Goal: Check status: Check status

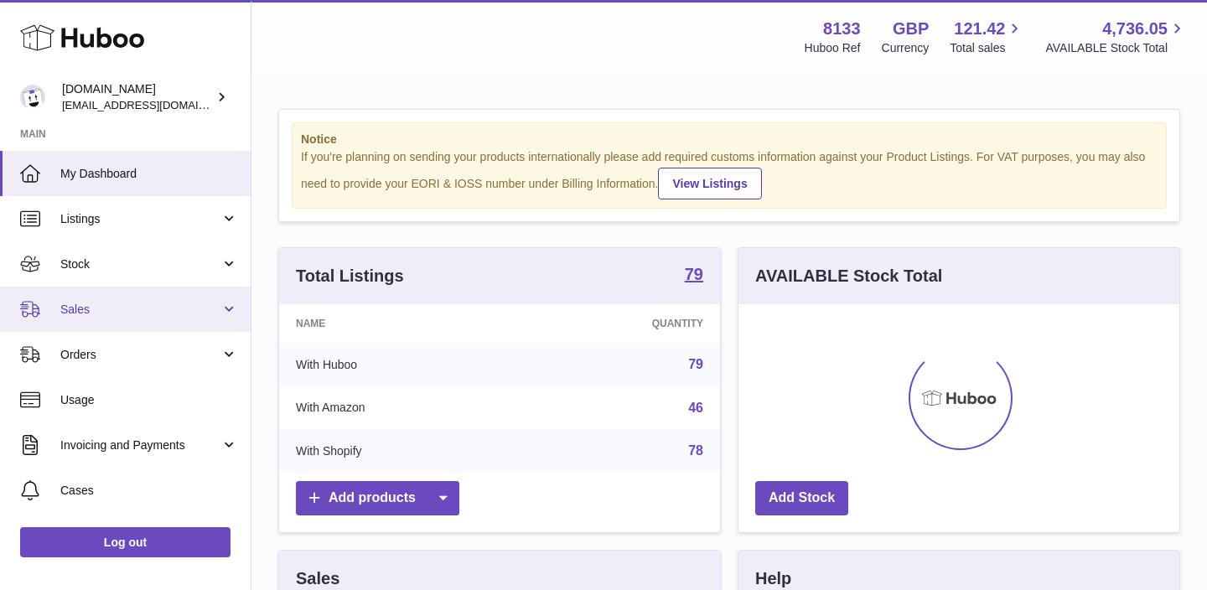
scroll to position [262, 441]
click at [146, 303] on span "Sales" at bounding box center [140, 310] width 160 height 16
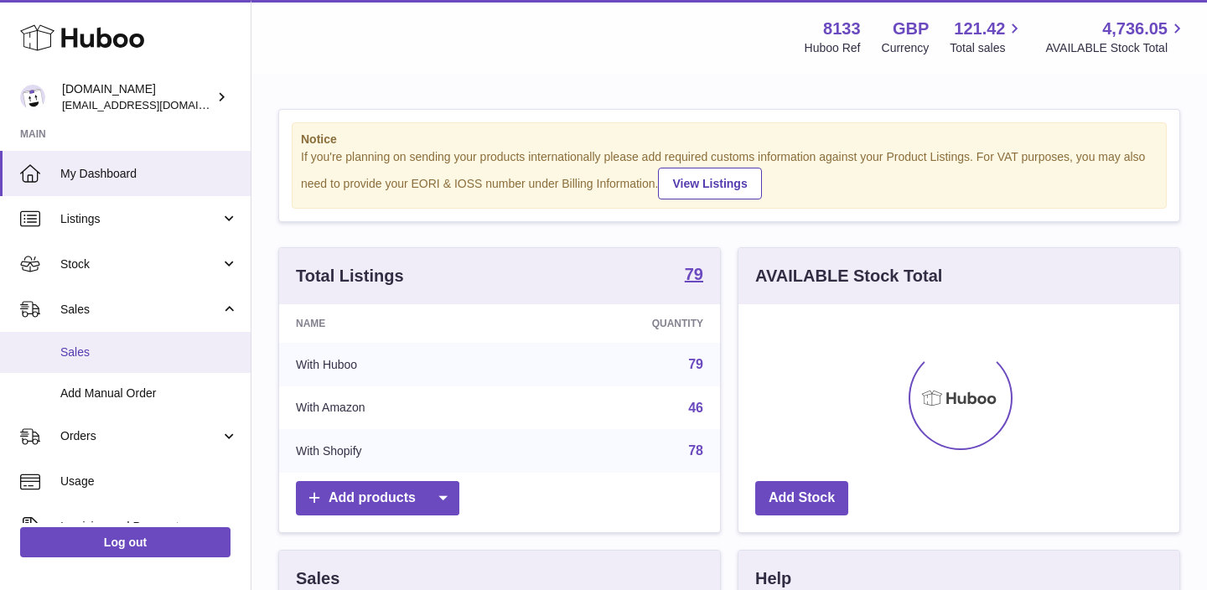
click at [111, 352] on span "Sales" at bounding box center [149, 353] width 178 height 16
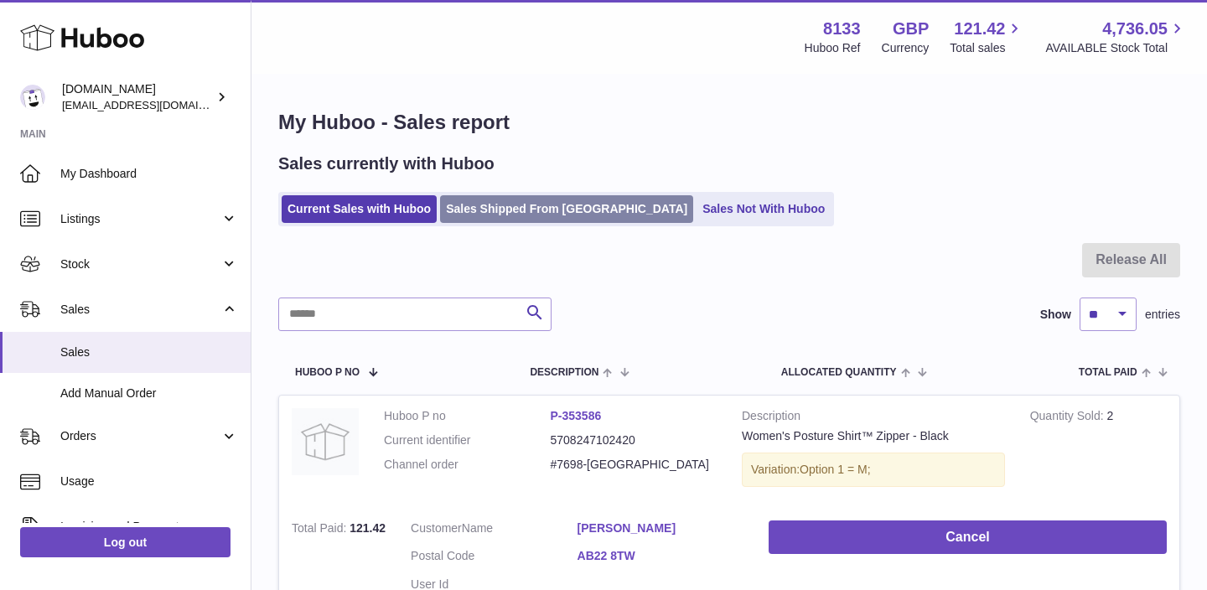
click at [480, 213] on link "Sales Shipped From Huboo" at bounding box center [566, 209] width 253 height 28
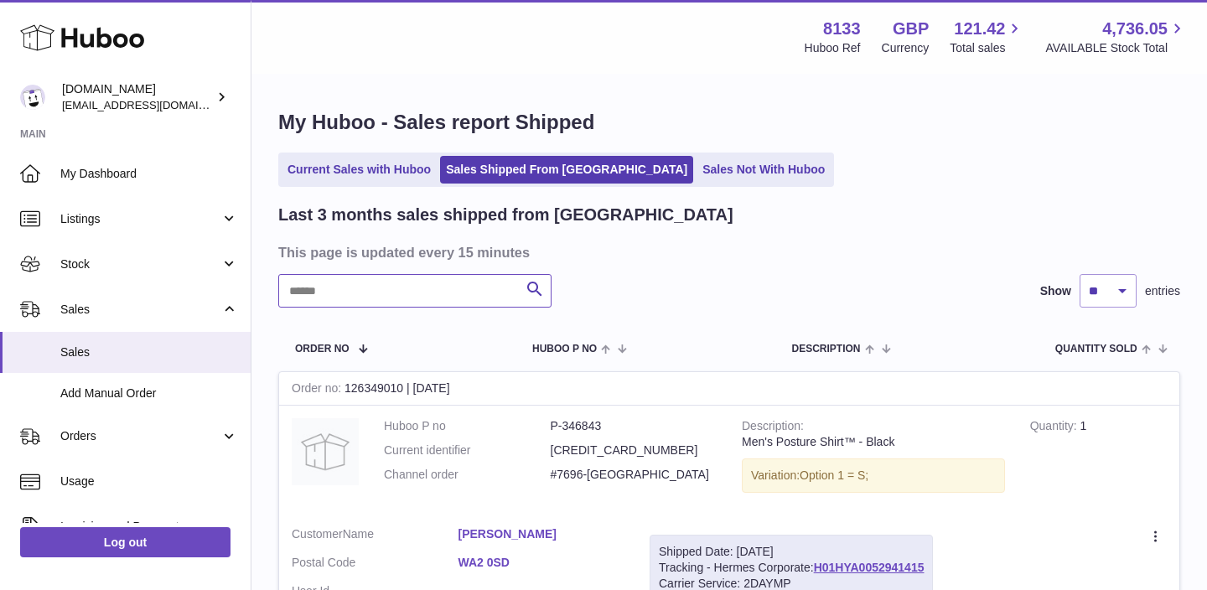
click at [409, 293] on input "text" at bounding box center [414, 291] width 273 height 34
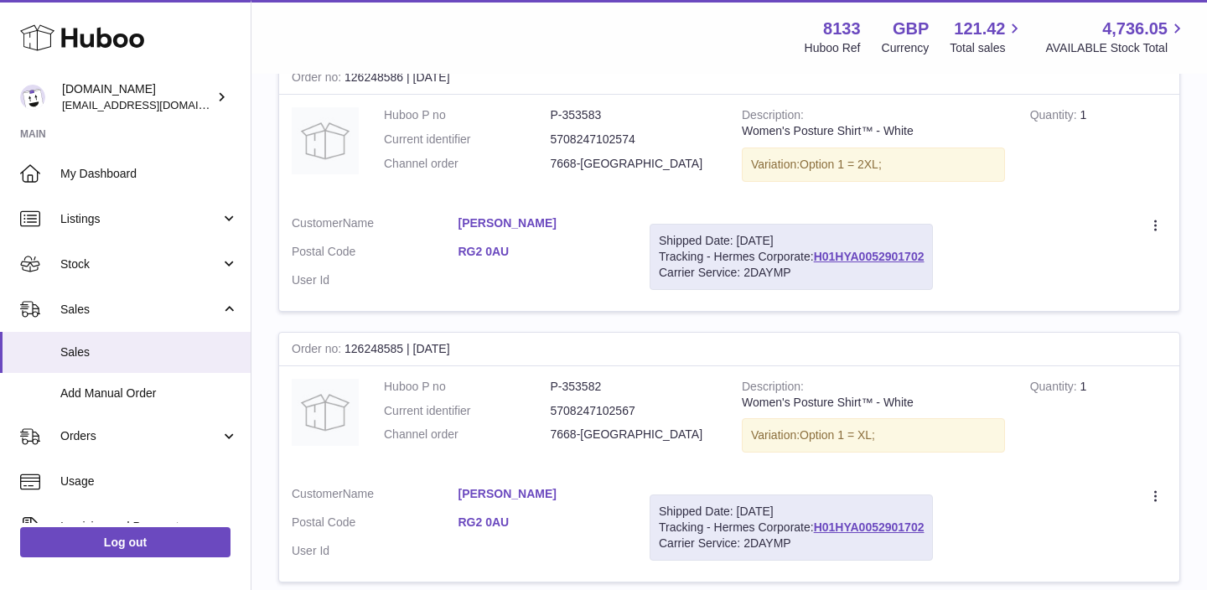
scroll to position [2526, 0]
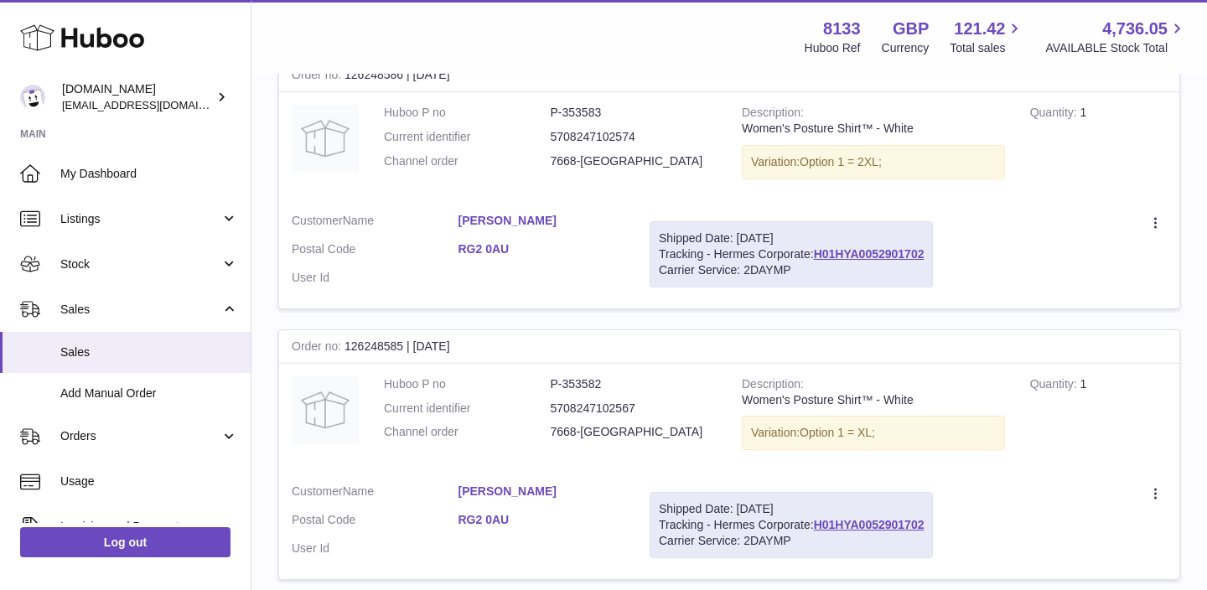
click at [847, 246] on div "Shipped Date: 10th Oct 2025" at bounding box center [791, 239] width 265 height 16
click at [847, 256] on link "H01HYA0052901702" at bounding box center [869, 253] width 111 height 13
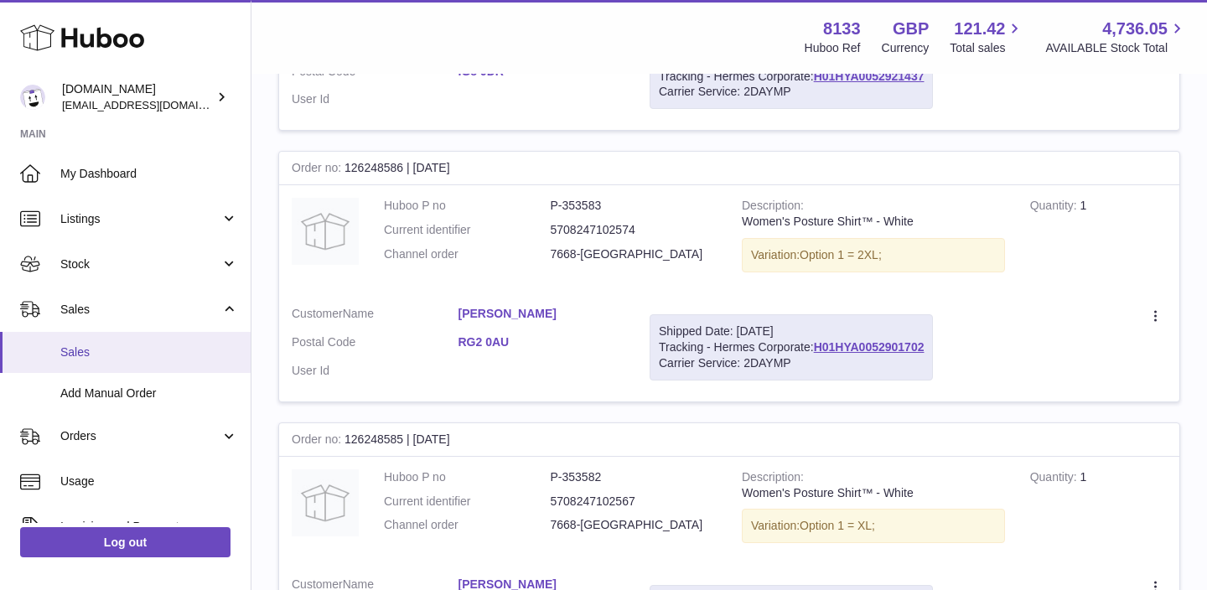
scroll to position [2412, 0]
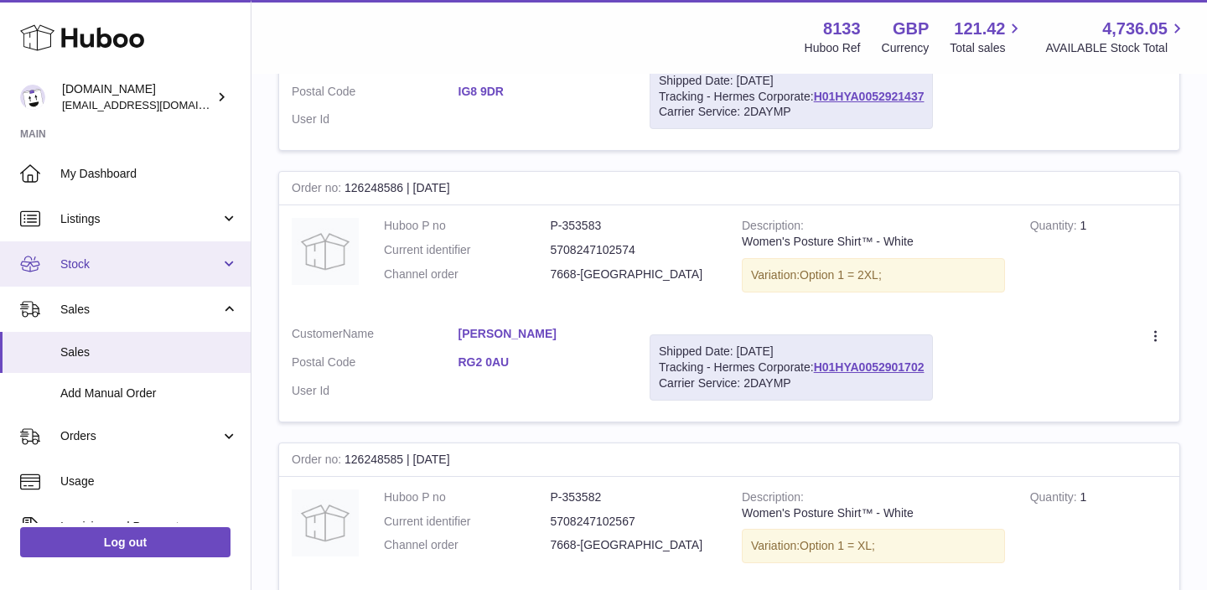
click at [132, 272] on span "Stock" at bounding box center [140, 265] width 160 height 16
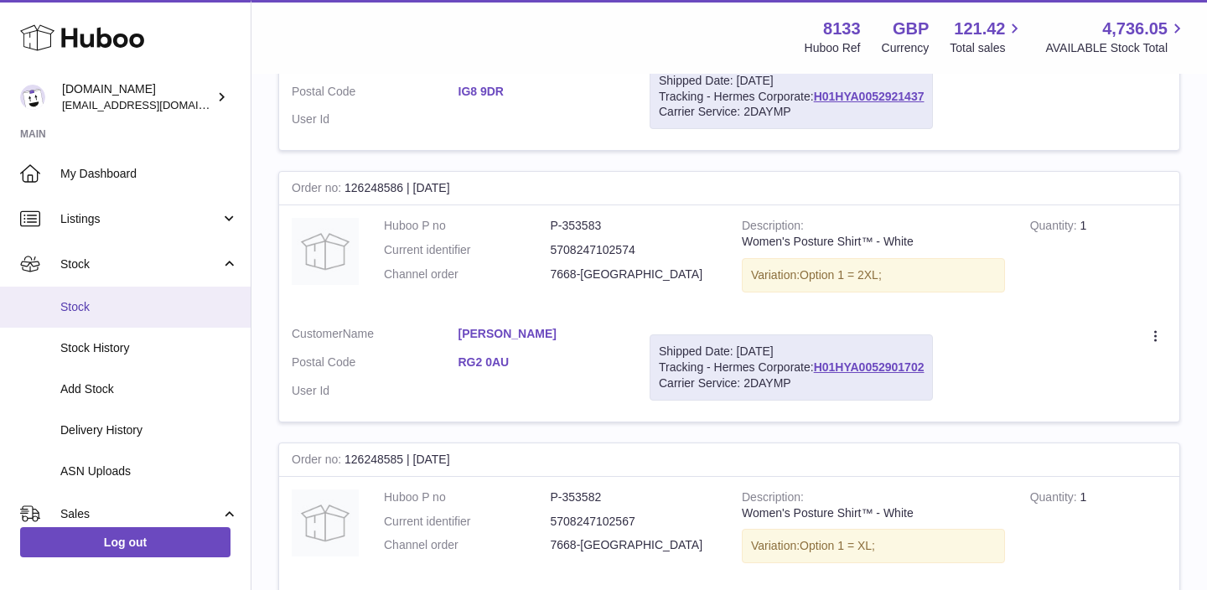
click at [101, 312] on span "Stock" at bounding box center [149, 307] width 178 height 16
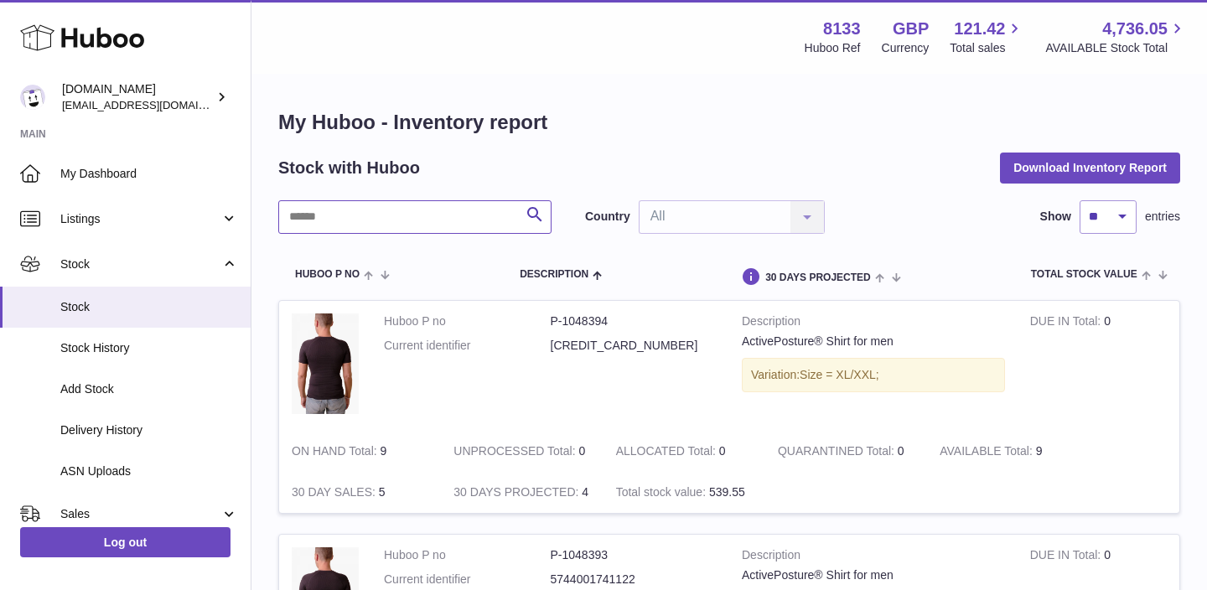
click at [398, 213] on input "text" at bounding box center [414, 217] width 273 height 34
paste input "******"
type input "******"
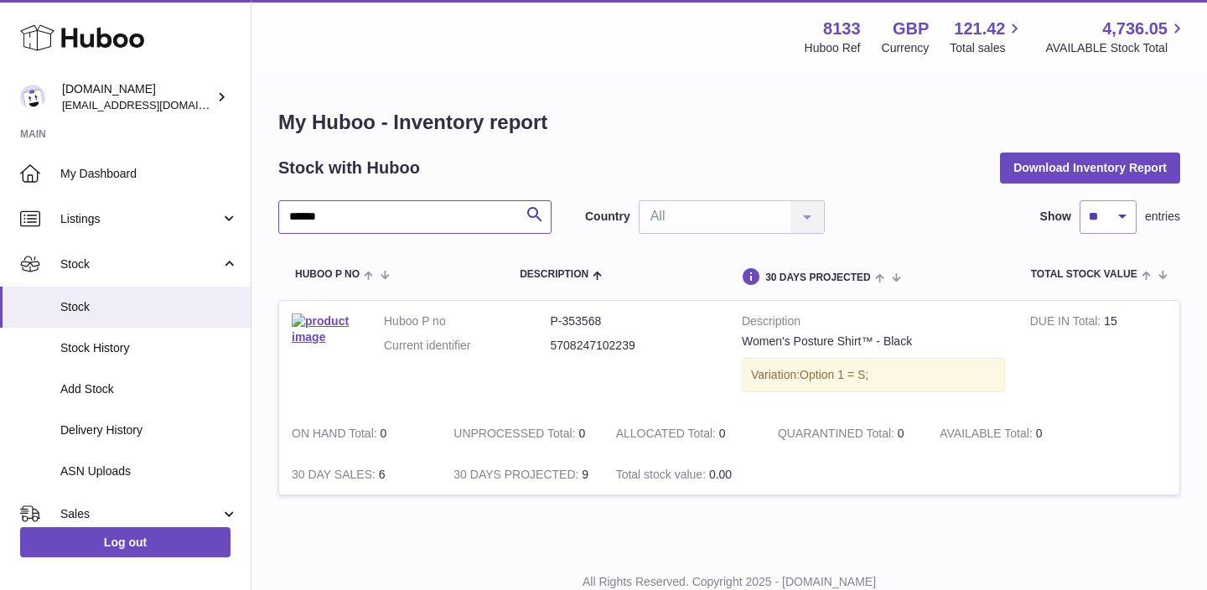
click at [290, 216] on input "******" at bounding box center [414, 217] width 273 height 34
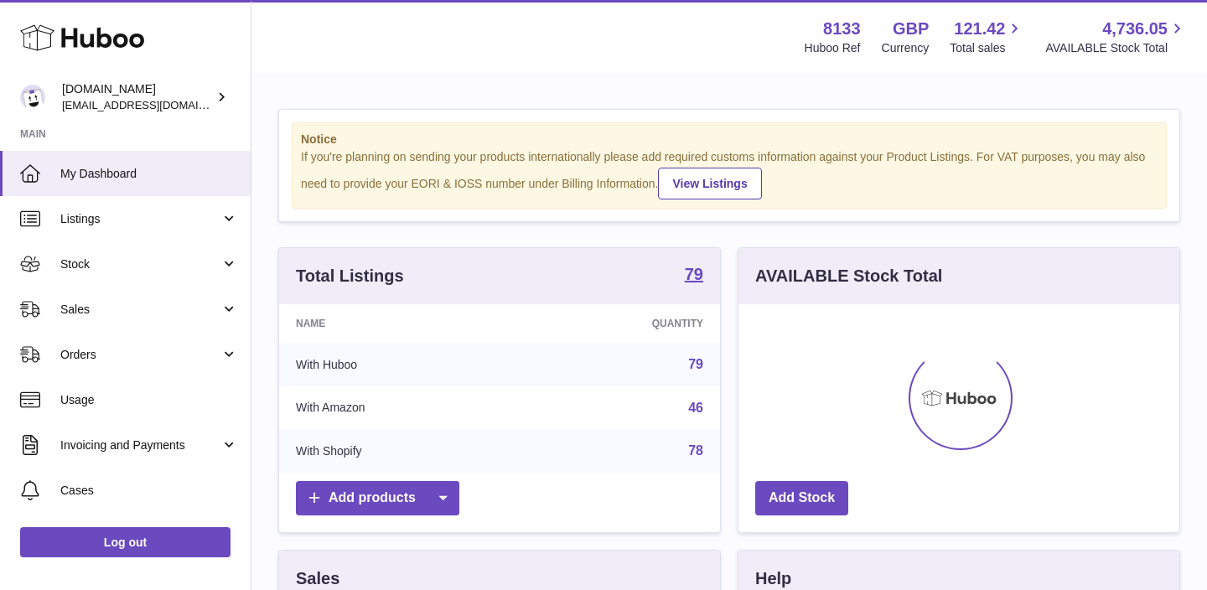
scroll to position [262, 441]
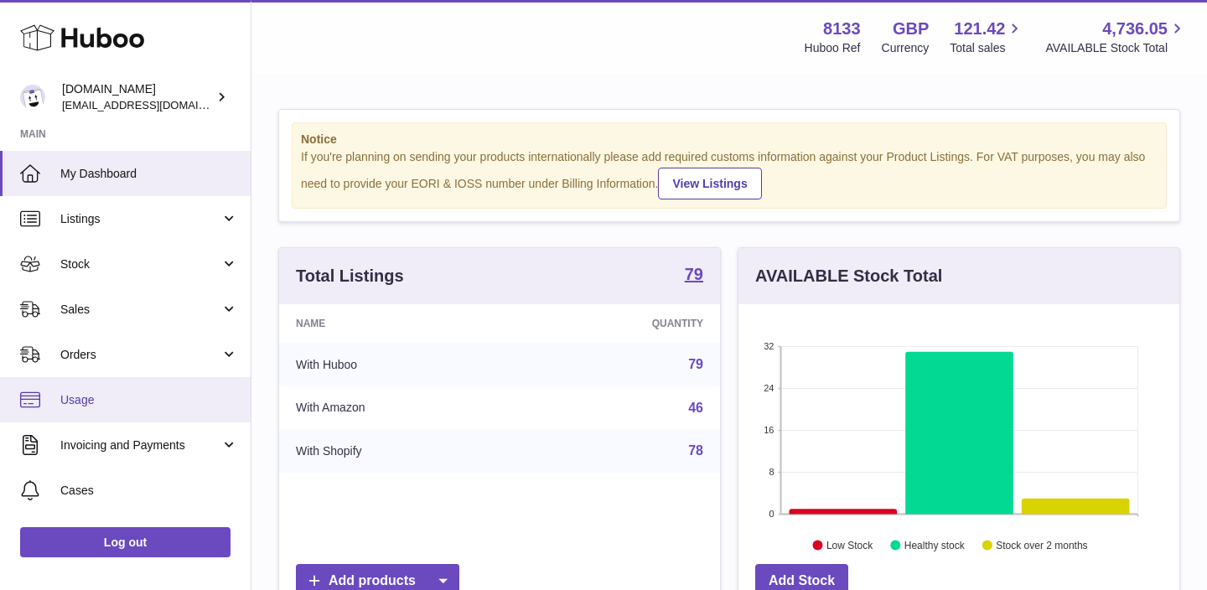
click at [153, 378] on link "Usage" at bounding box center [125, 399] width 251 height 45
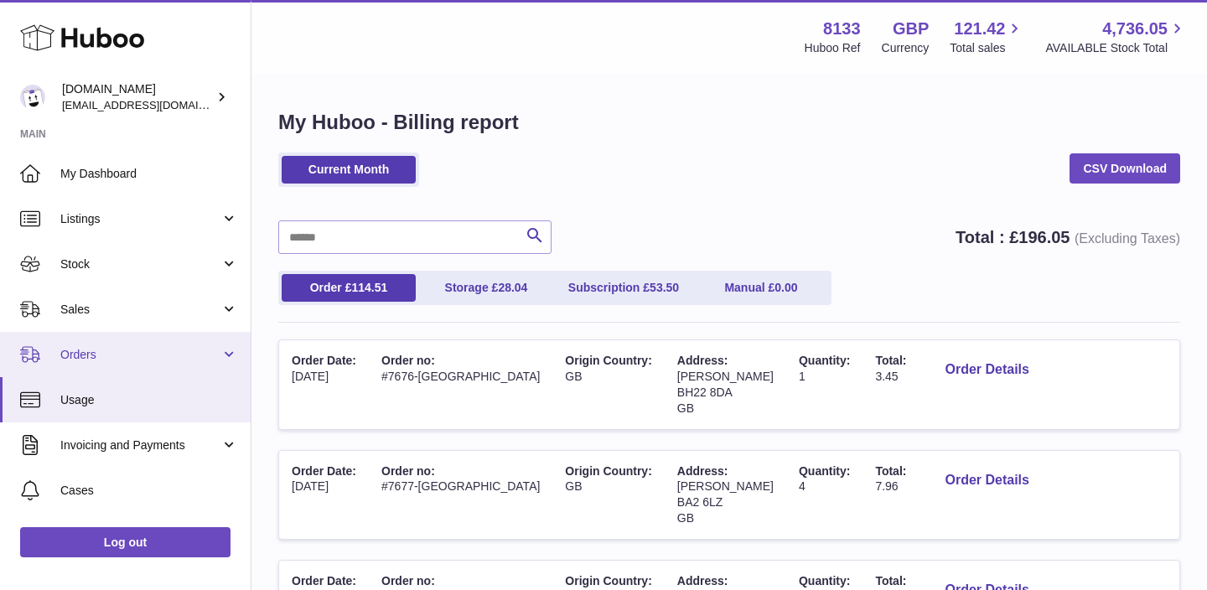
click at [174, 345] on link "Orders" at bounding box center [125, 354] width 251 height 45
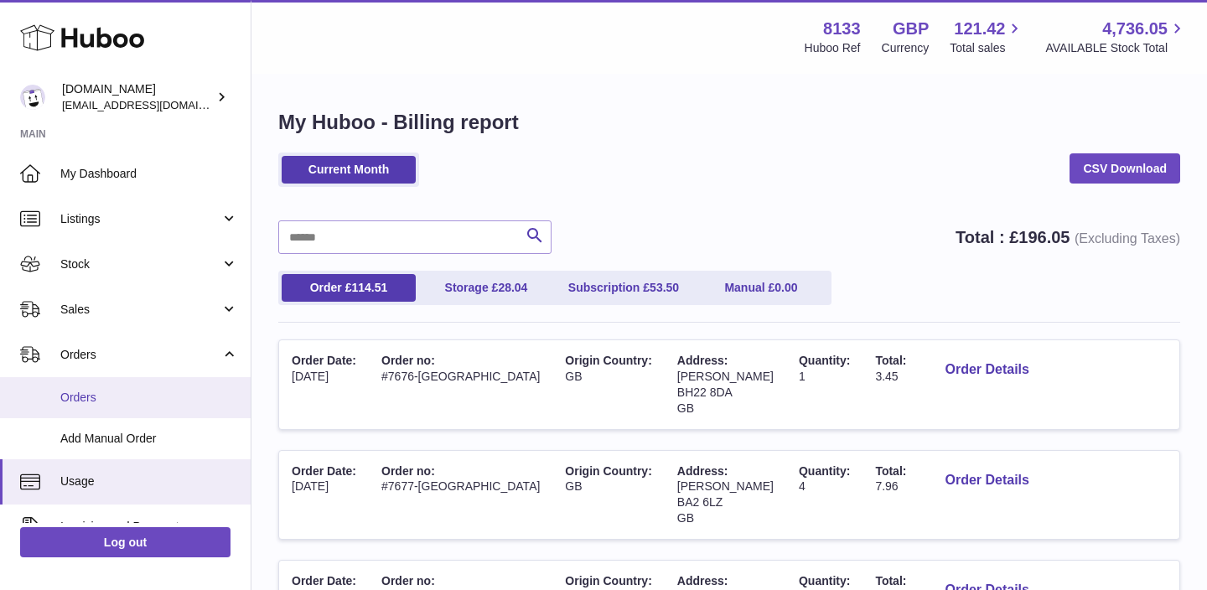
click at [59, 403] on link "Orders" at bounding box center [125, 397] width 251 height 41
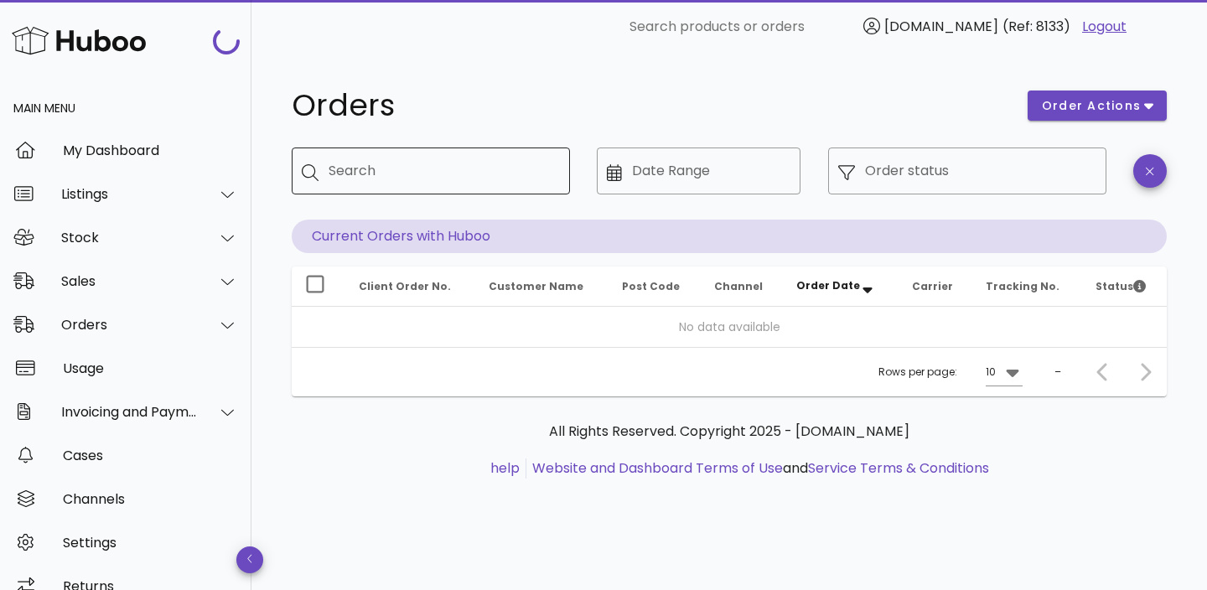
click at [434, 171] on input "Search" at bounding box center [443, 171] width 228 height 27
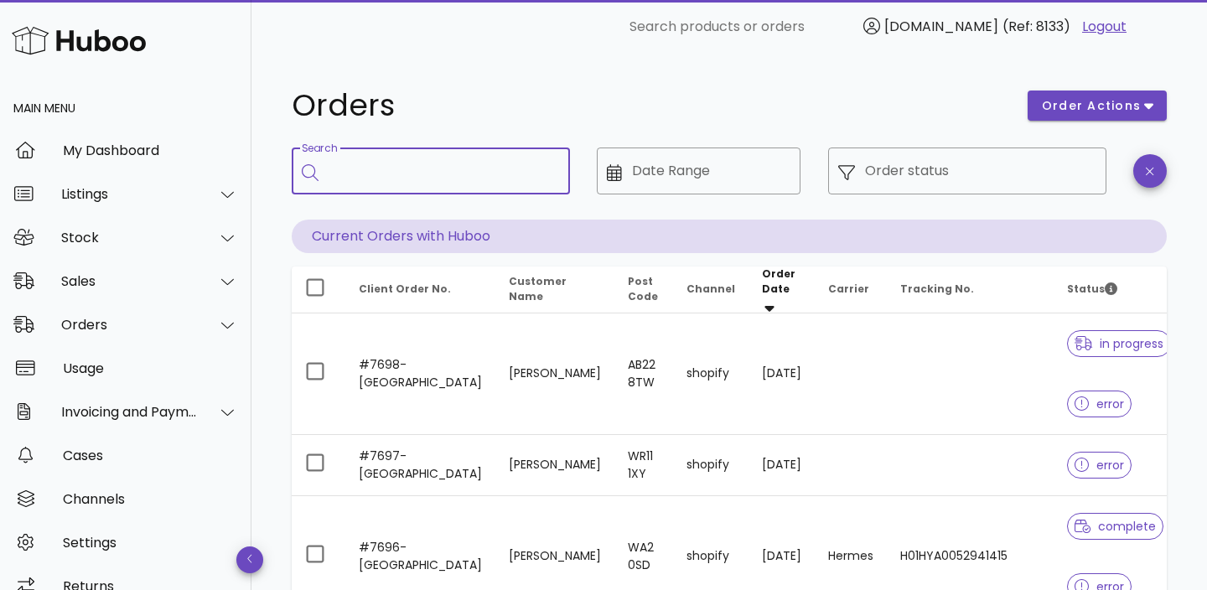
paste input "****"
type input "****"
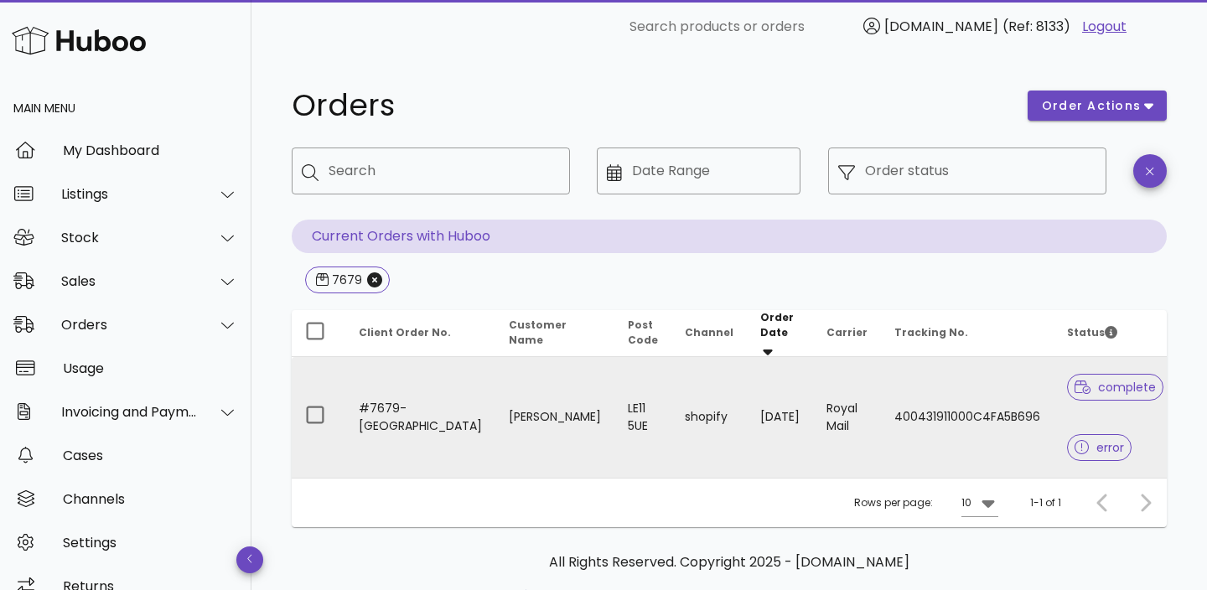
click at [671, 440] on td "shopify" at bounding box center [708, 417] width 75 height 121
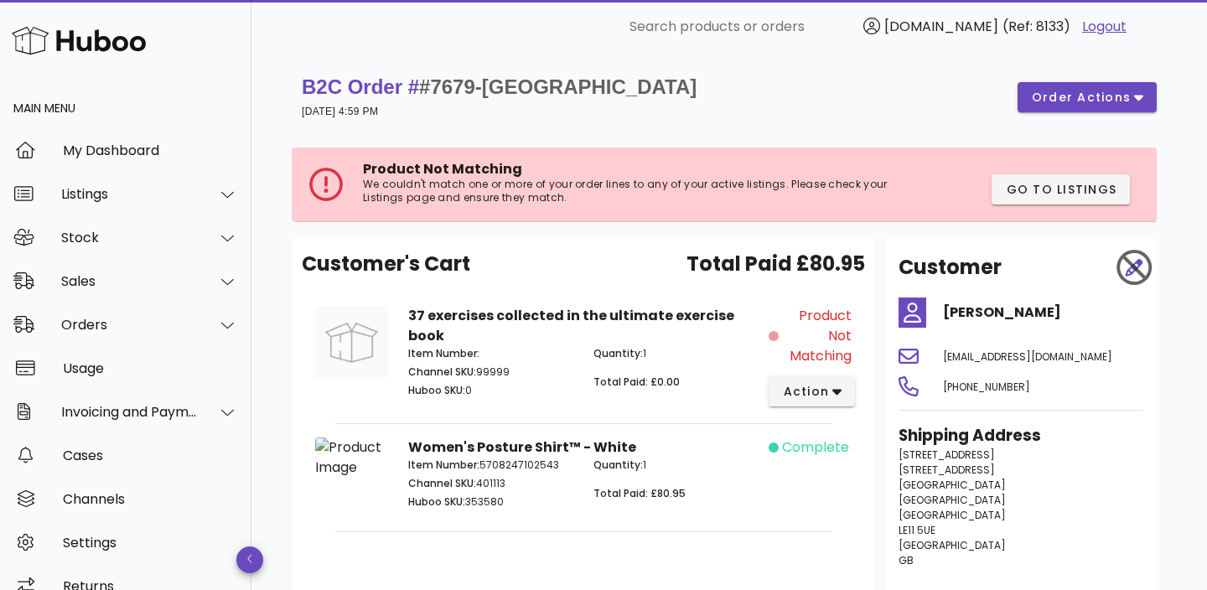
click at [578, 272] on div "Customer's Cart Total Paid £80.95" at bounding box center [583, 271] width 563 height 44
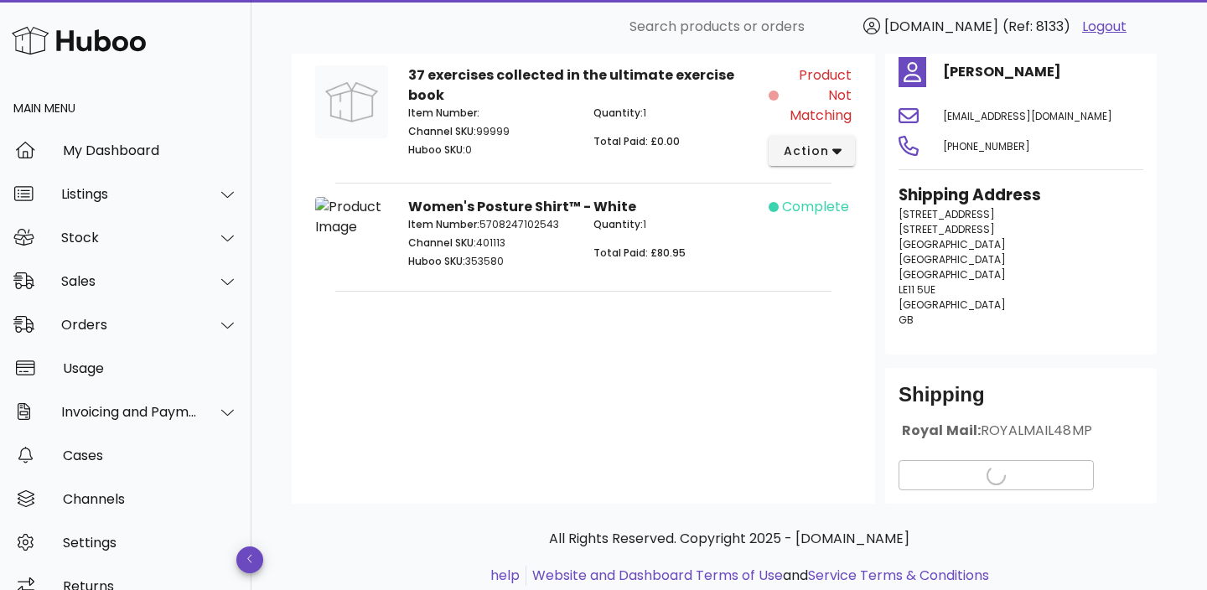
scroll to position [243, 0]
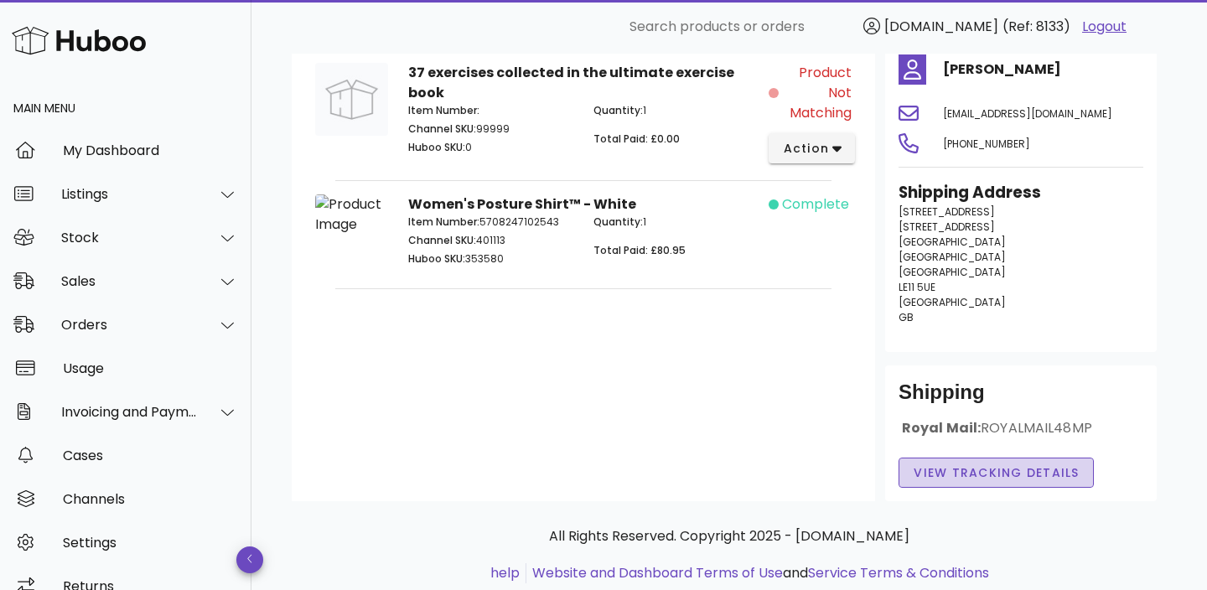
click at [982, 473] on span "View Tracking details" at bounding box center [996, 473] width 167 height 18
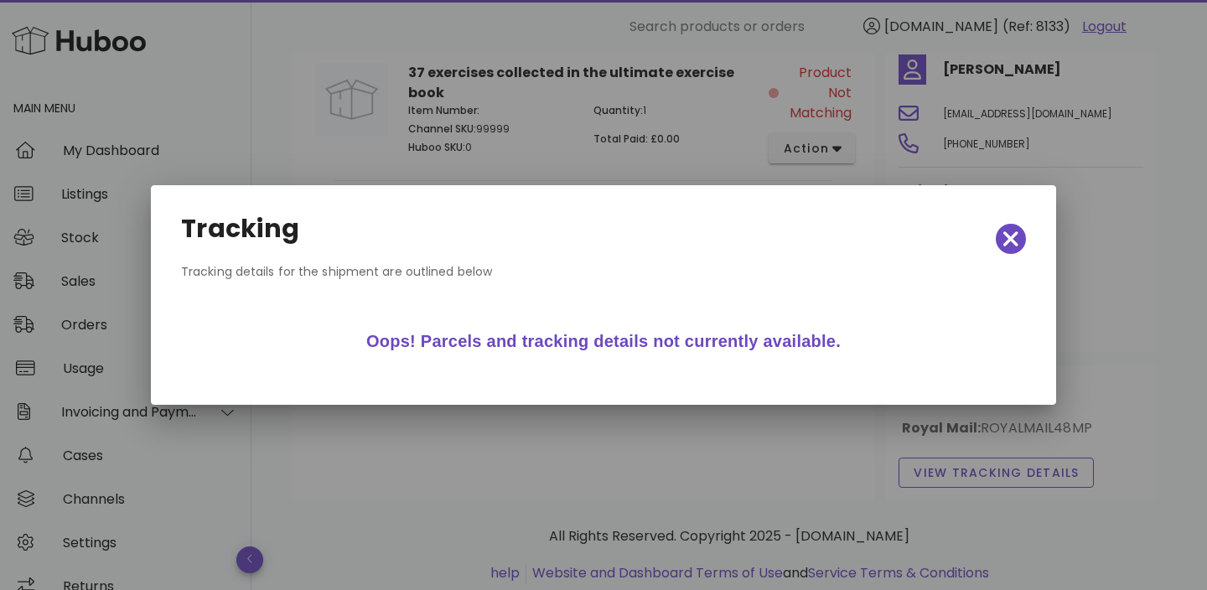
click at [506, 468] on div at bounding box center [603, 295] width 1207 height 590
click at [1029, 228] on div "Tracking" at bounding box center [604, 239] width 872 height 74
click at [1018, 231] on icon "button" at bounding box center [1010, 238] width 15 height 23
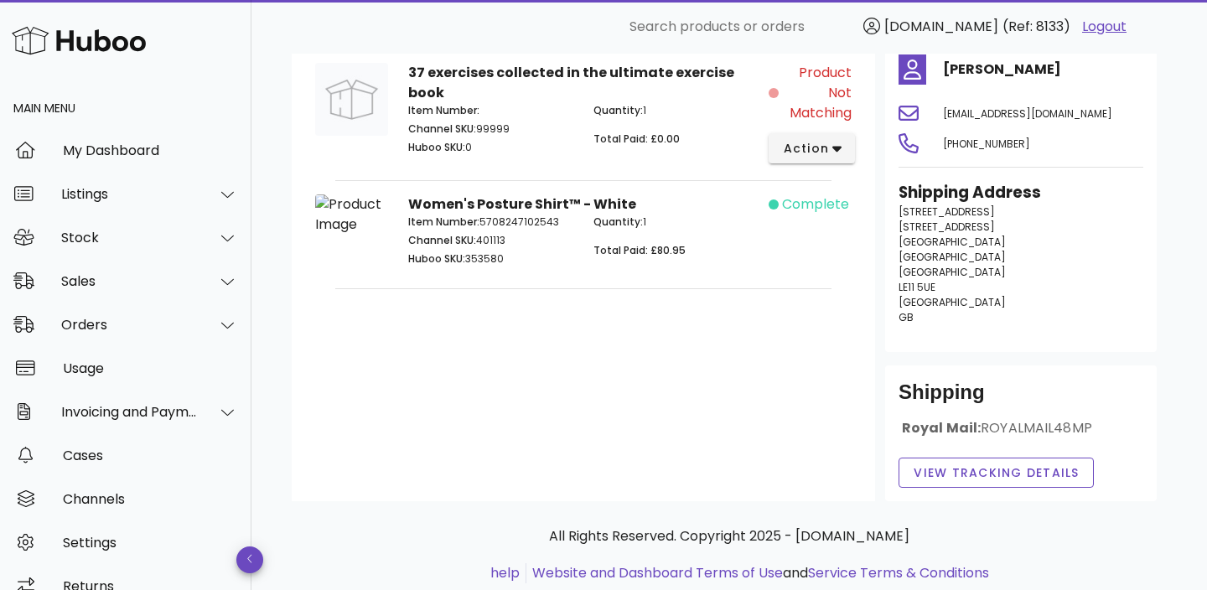
click at [1005, 432] on span "ROYALMAIL48MP" at bounding box center [1036, 427] width 111 height 19
